Goal: Download file/media

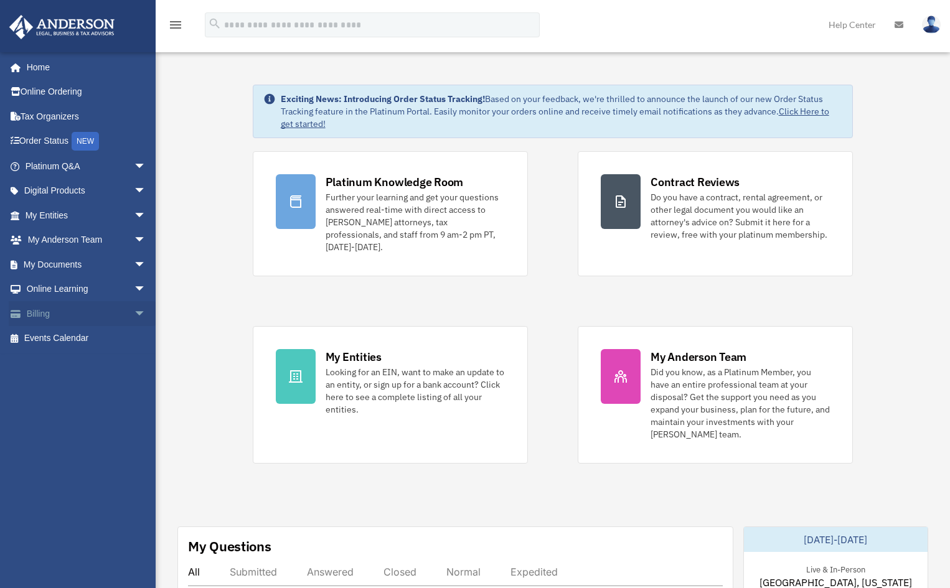
click at [134, 309] on span "arrow_drop_down" at bounding box center [146, 314] width 25 height 26
click at [95, 339] on link "$ Open Invoices" at bounding box center [91, 339] width 148 height 26
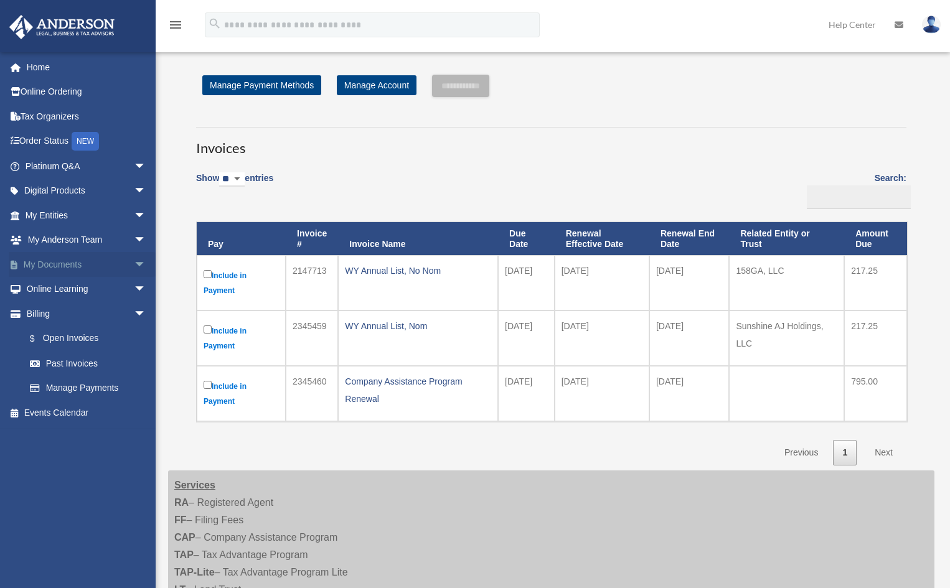
click at [134, 262] on span "arrow_drop_down" at bounding box center [146, 265] width 25 height 26
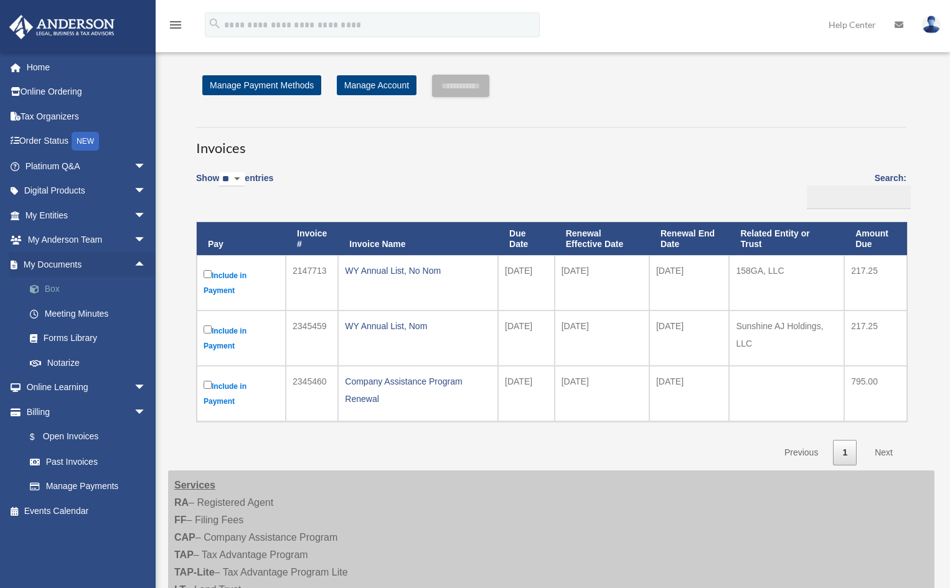
click at [50, 285] on link "Box" at bounding box center [91, 289] width 148 height 25
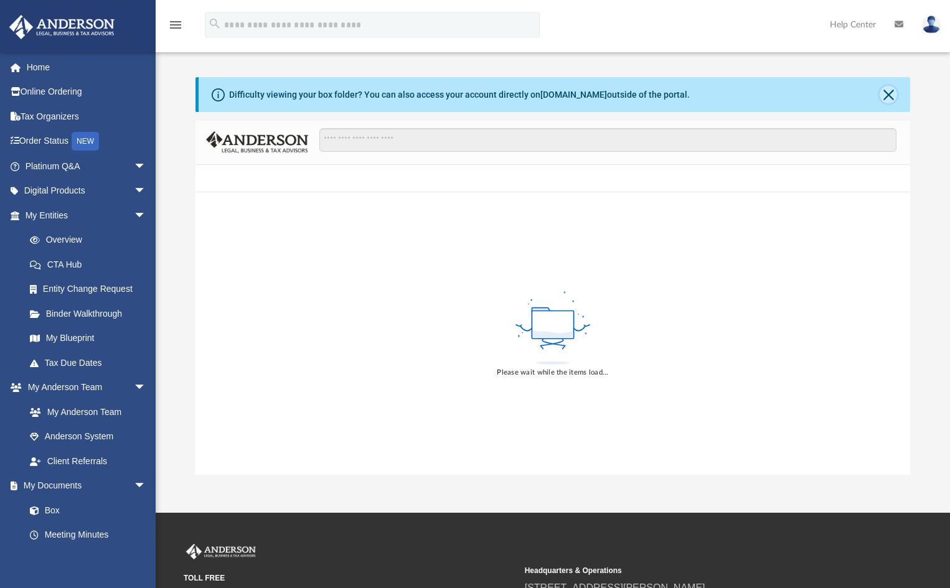
click at [886, 98] on button "Close" at bounding box center [888, 94] width 17 height 17
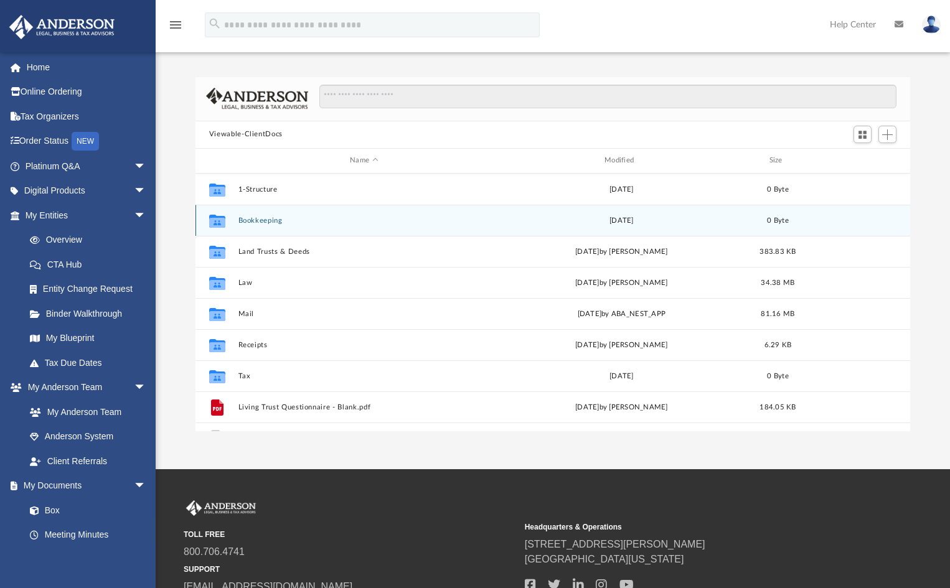
scroll to position [274, 706]
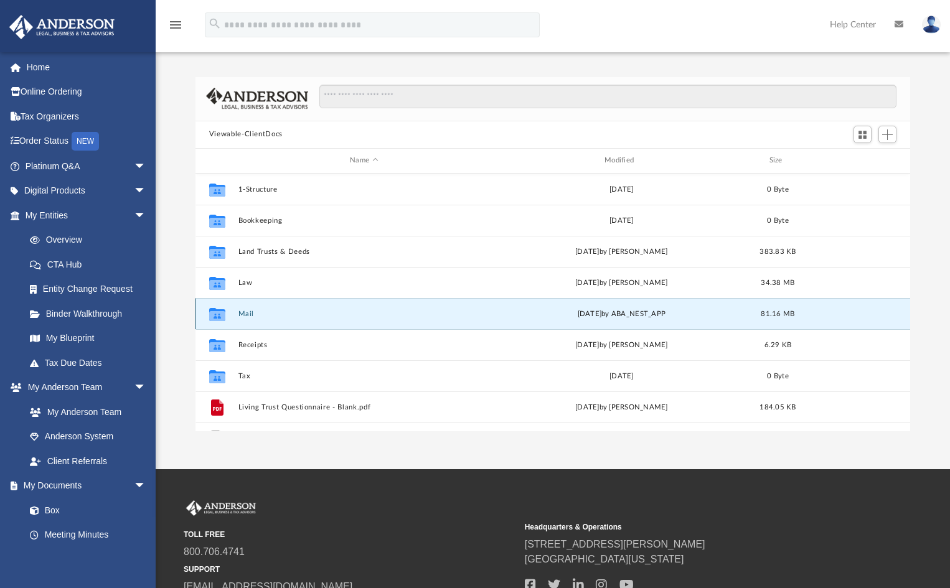
click at [250, 316] on button "Mail" at bounding box center [364, 313] width 252 height 8
click at [247, 309] on button "Mail" at bounding box center [364, 313] width 252 height 8
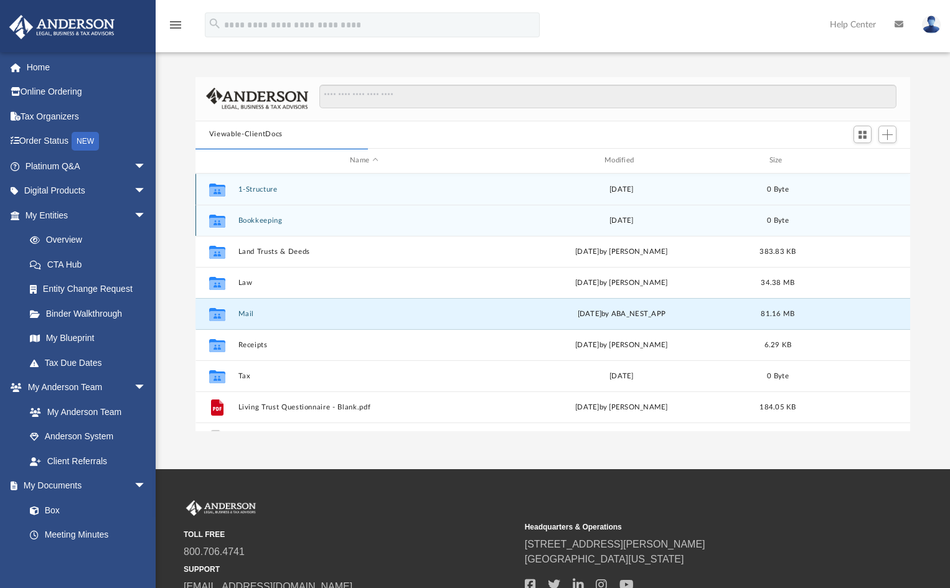
scroll to position [235, 706]
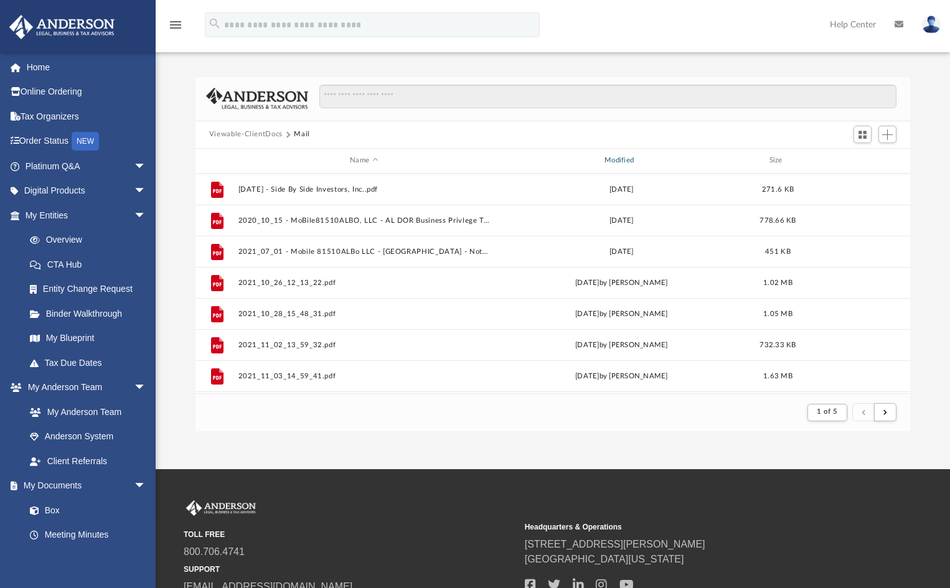
click at [623, 159] on div "Modified" at bounding box center [621, 160] width 252 height 11
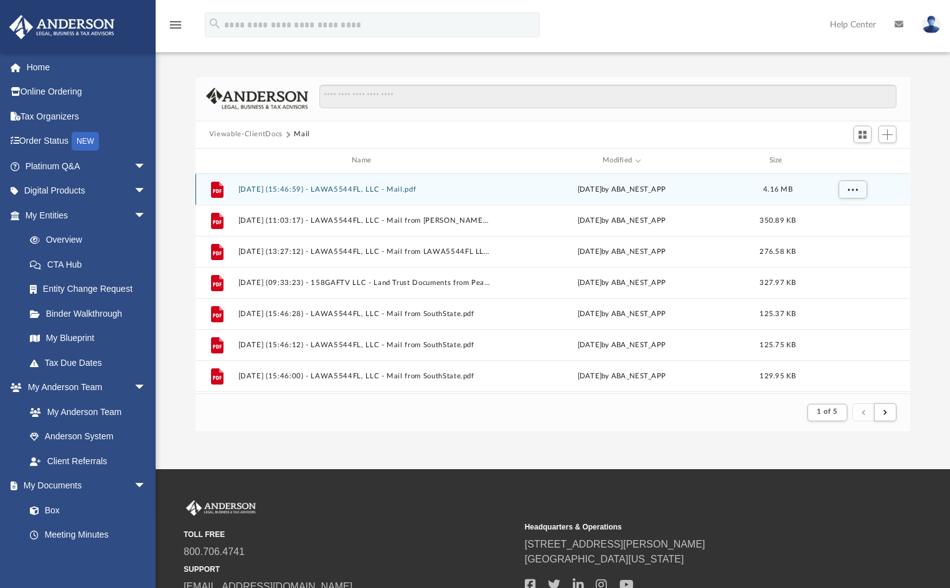
click at [424, 189] on button "2025.08.27 (15:46:59) - LAWA5544FL, LLC - Mail.pdf" at bounding box center [364, 189] width 252 height 8
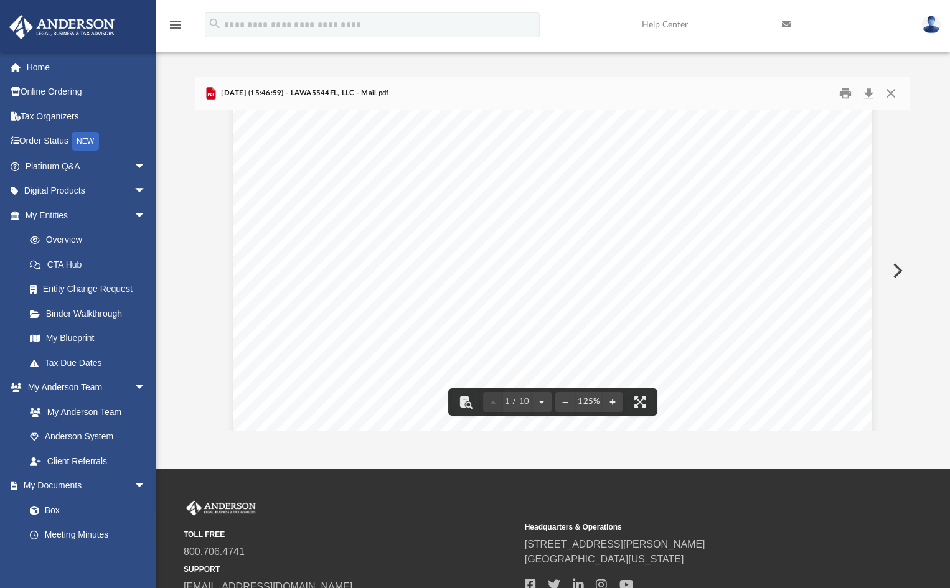
scroll to position [0, 0]
click at [872, 92] on button "Download" at bounding box center [868, 92] width 22 height 19
click at [894, 265] on button "Preview" at bounding box center [896, 270] width 27 height 35
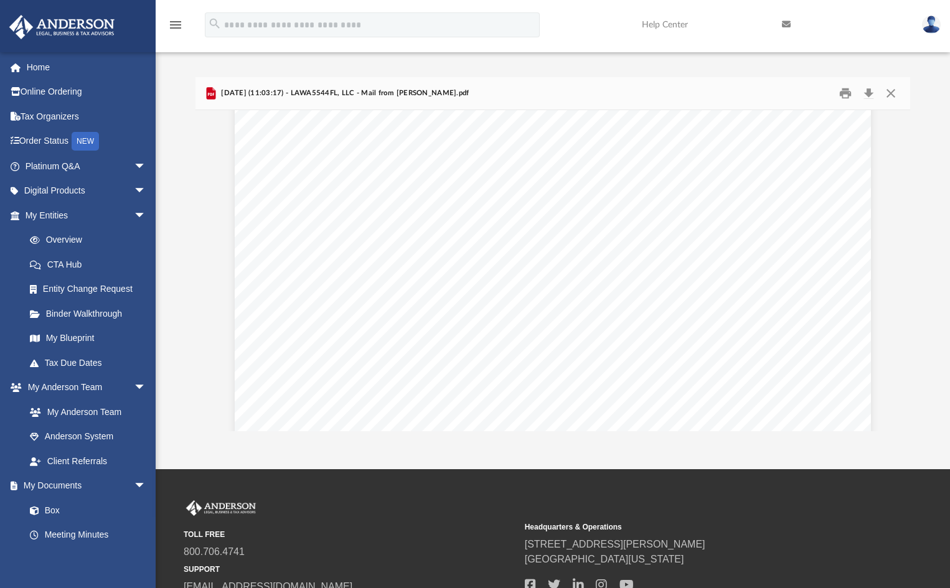
scroll to position [1352, 0]
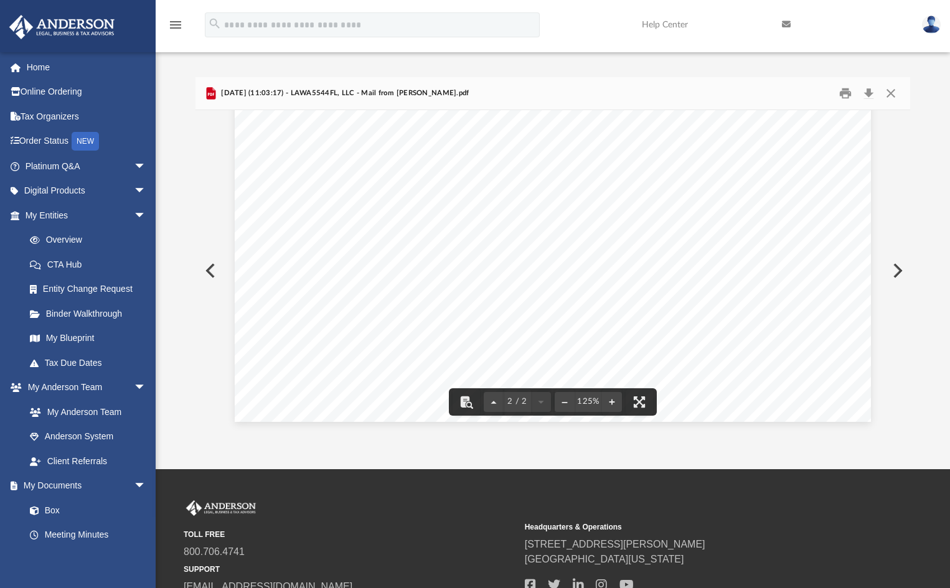
click at [900, 270] on button "Preview" at bounding box center [896, 270] width 27 height 35
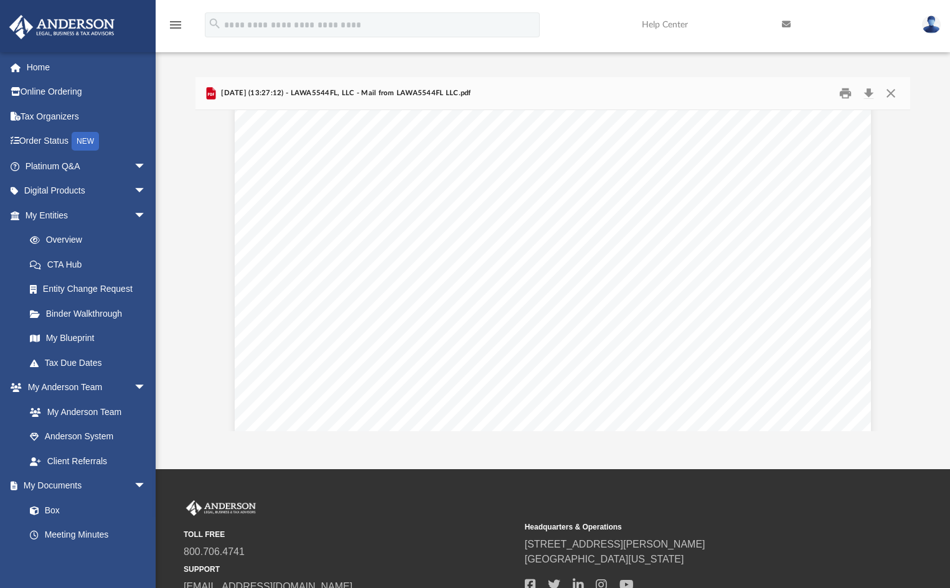
scroll to position [1192, 0]
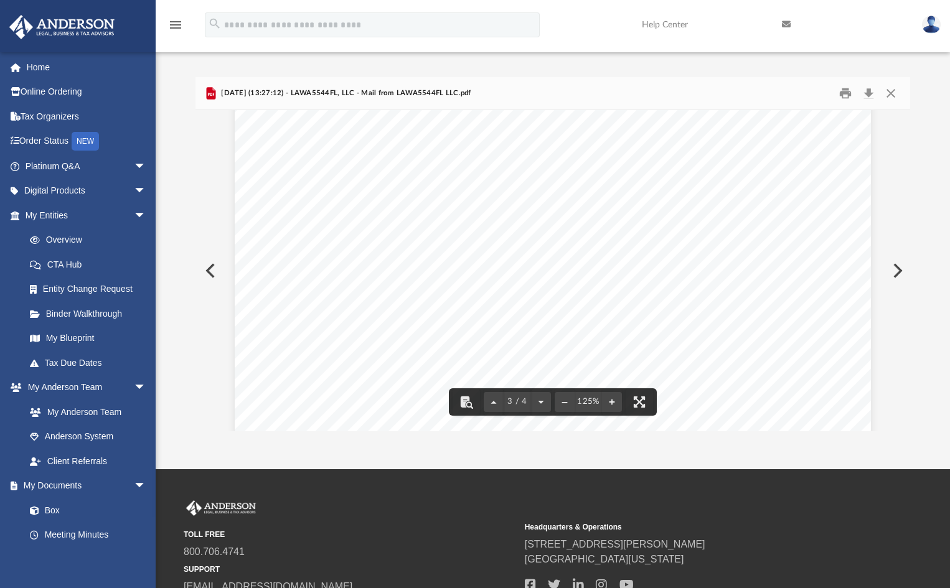
click at [212, 271] on button "Preview" at bounding box center [209, 270] width 27 height 35
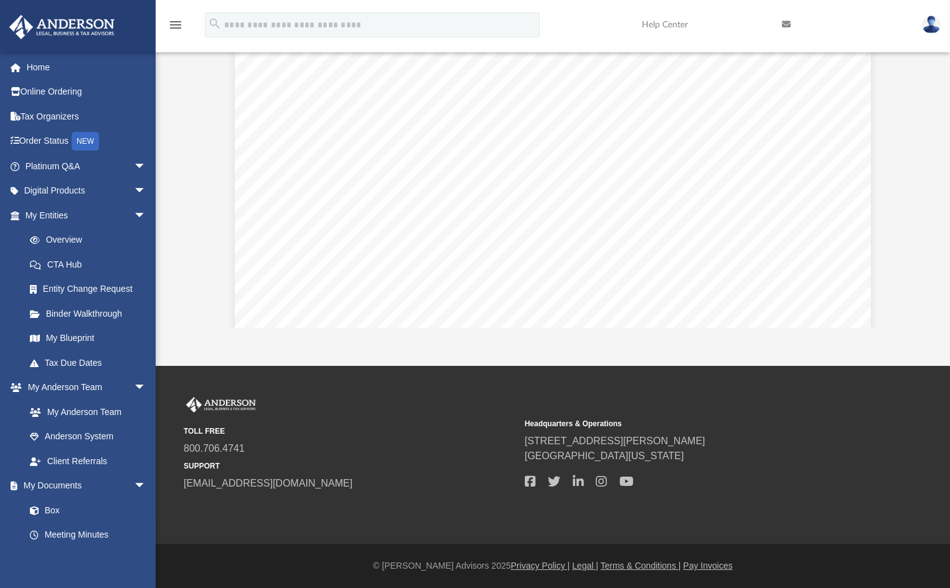
scroll to position [0, 0]
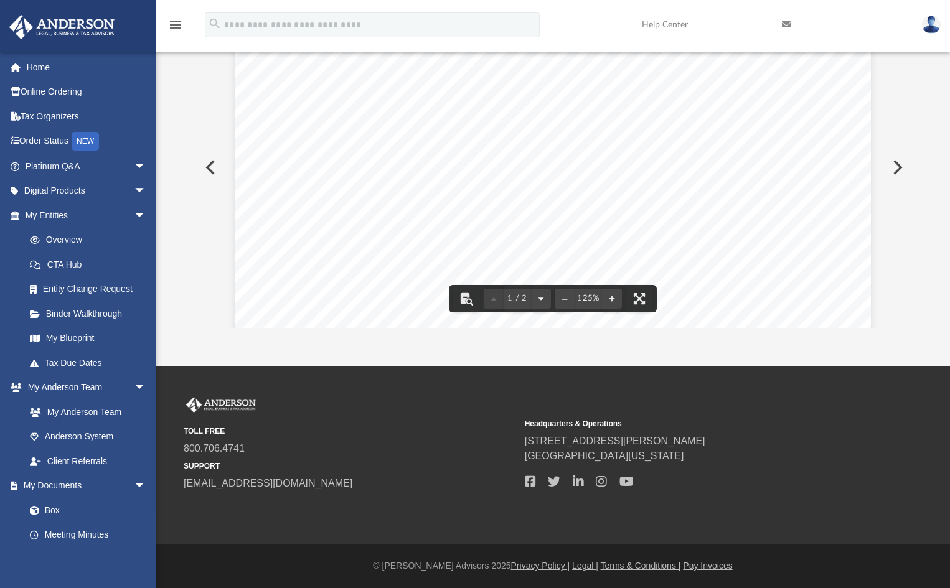
click at [890, 163] on button "Preview" at bounding box center [896, 167] width 27 height 35
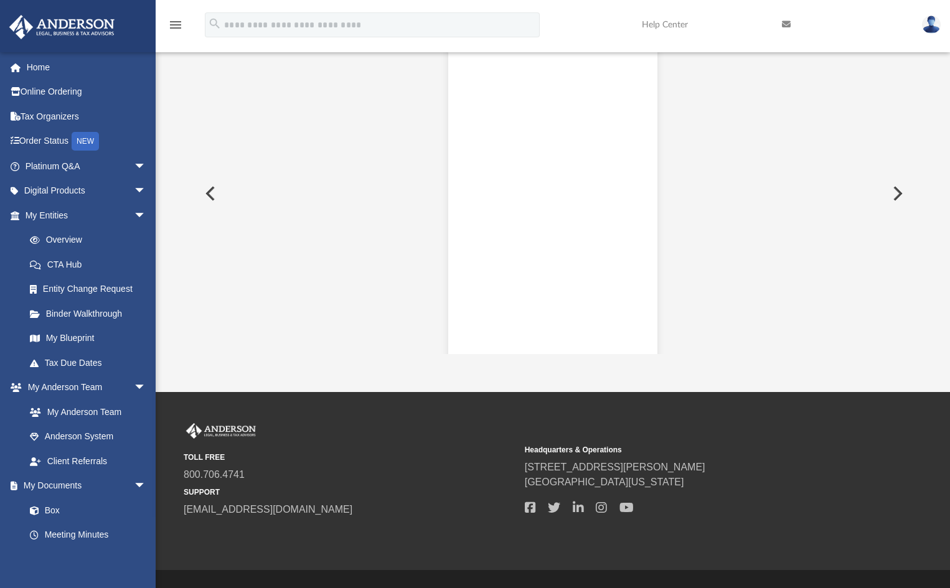
scroll to position [1005, 0]
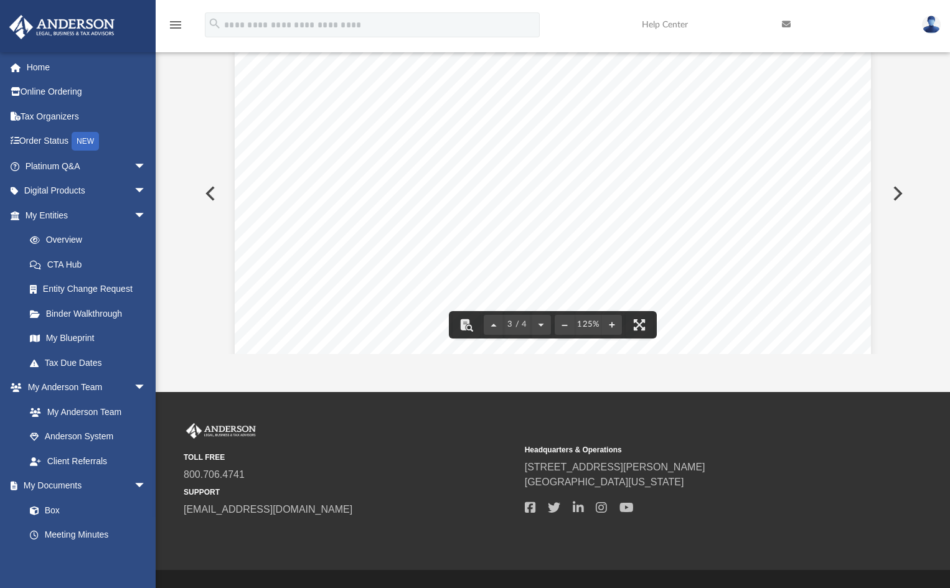
click at [892, 188] on button "Preview" at bounding box center [896, 193] width 27 height 35
click at [210, 192] on button "Preview" at bounding box center [209, 193] width 27 height 35
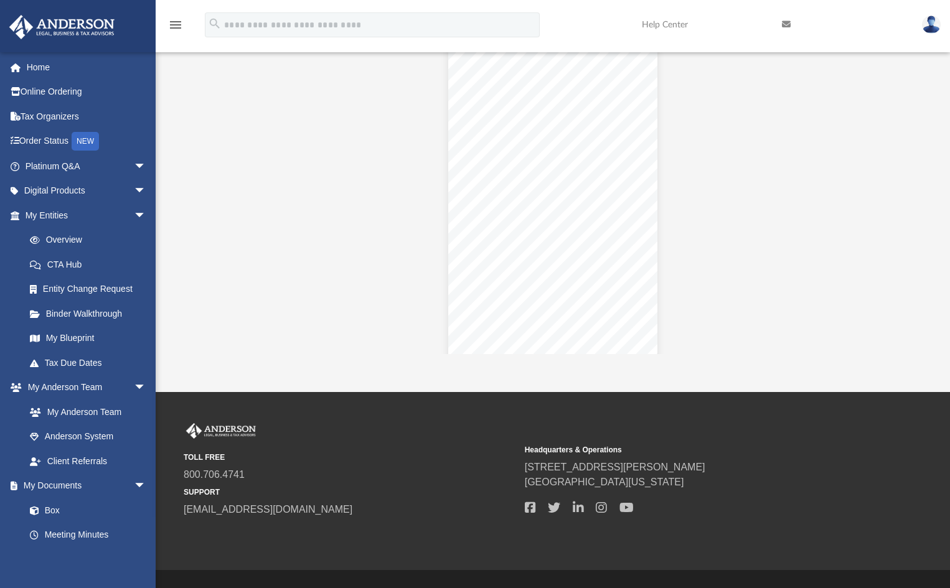
scroll to position [0, 0]
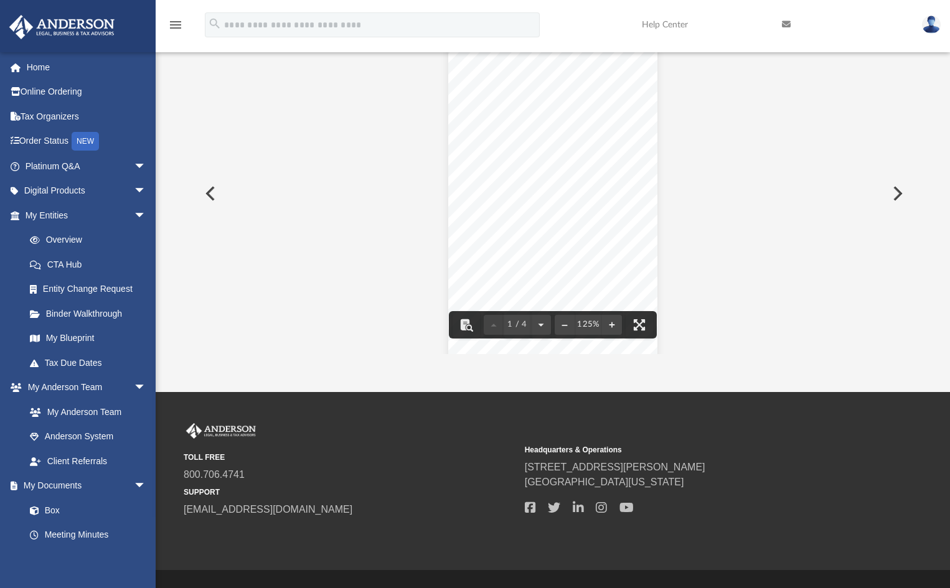
click at [930, 26] on img at bounding box center [931, 25] width 19 height 18
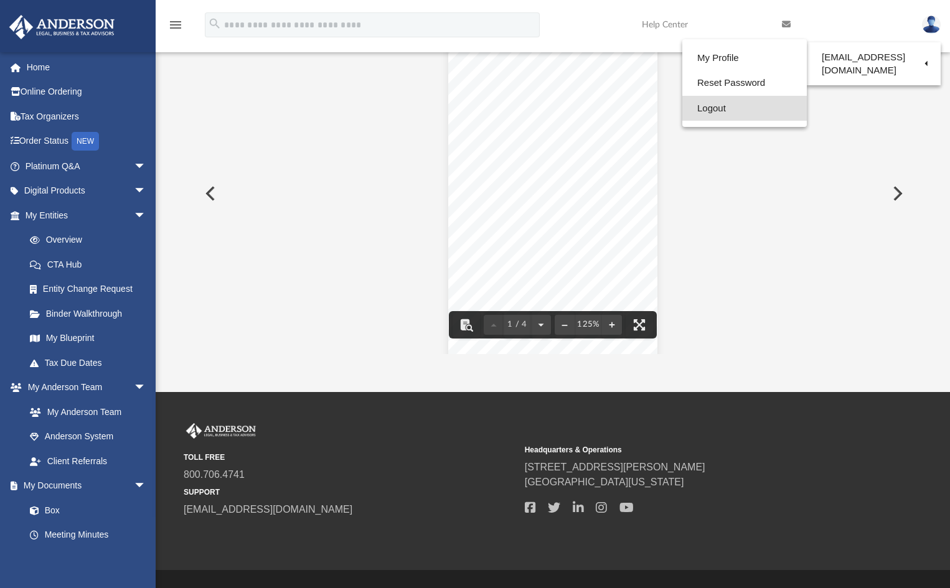
click at [695, 111] on link "Logout" at bounding box center [744, 109] width 125 height 26
